Goal: Transaction & Acquisition: Subscribe to service/newsletter

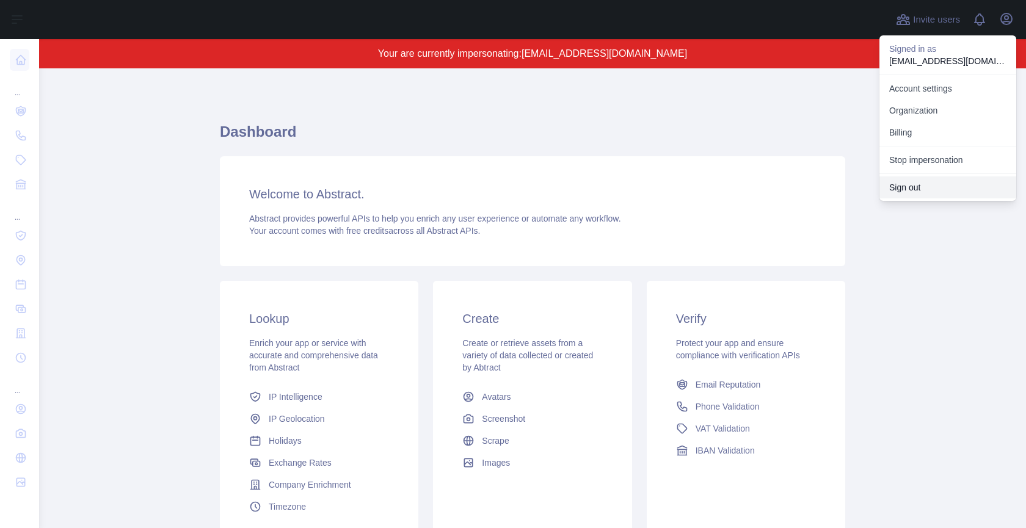
click at [922, 183] on button "Sign out" at bounding box center [947, 188] width 137 height 22
